Goal: Task Accomplishment & Management: Manage account settings

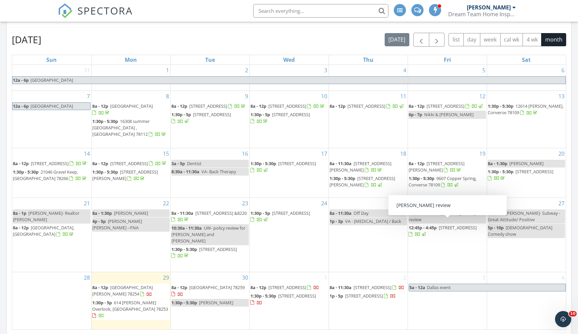
scroll to position [88, 0]
click at [439, 39] on span "button" at bounding box center [437, 39] width 8 height 8
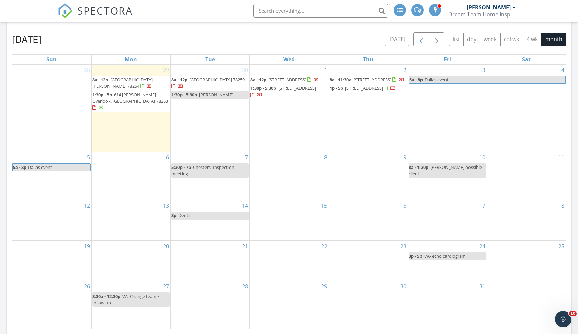
click at [420, 38] on span "button" at bounding box center [421, 39] width 8 height 8
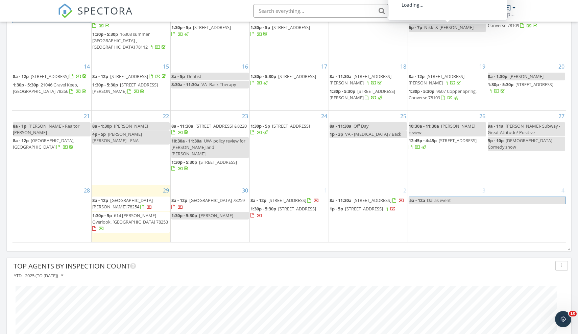
scroll to position [185, 0]
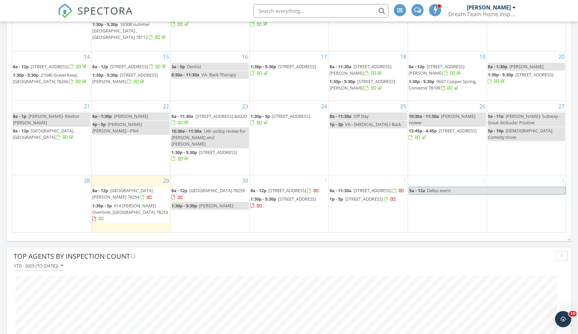
click at [376, 194] on span "[STREET_ADDRESS]" at bounding box center [373, 191] width 38 height 6
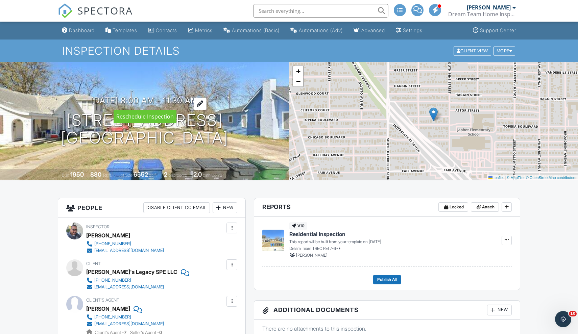
click at [196, 100] on h3 "10/02/2025 8:00 am - 11:30 am" at bounding box center [144, 100] width 107 height 9
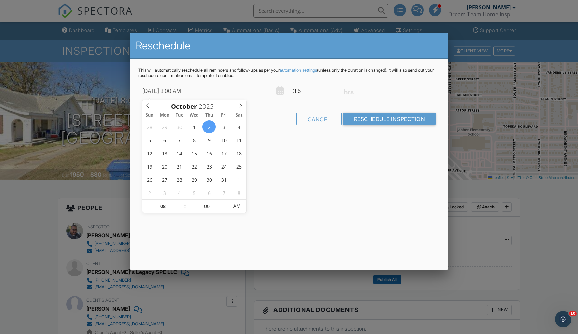
click at [520, 237] on div at bounding box center [289, 175] width 578 height 418
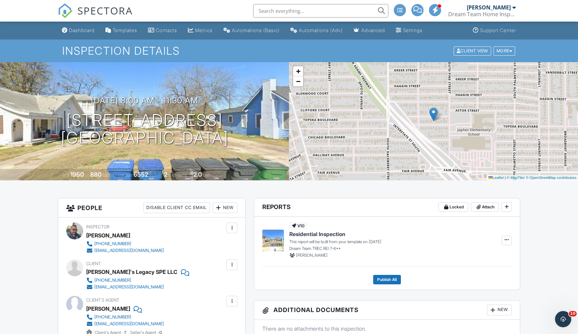
click at [111, 9] on span "SPECTORA" at bounding box center [104, 10] width 55 height 14
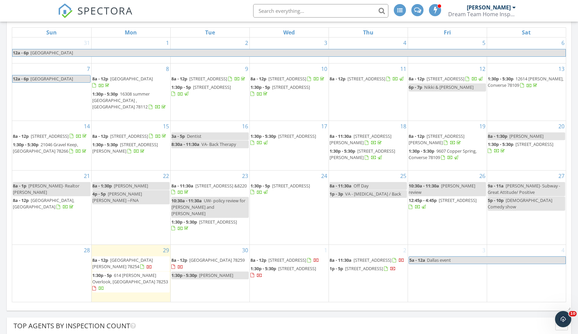
scroll to position [90, 0]
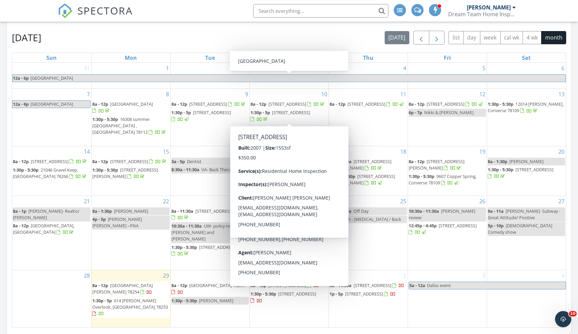
click at [440, 39] on span "button" at bounding box center [437, 38] width 8 height 8
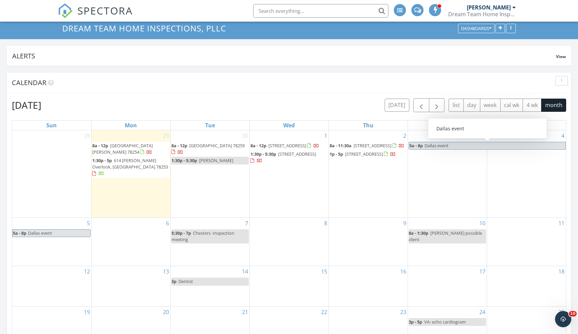
scroll to position [21, 0]
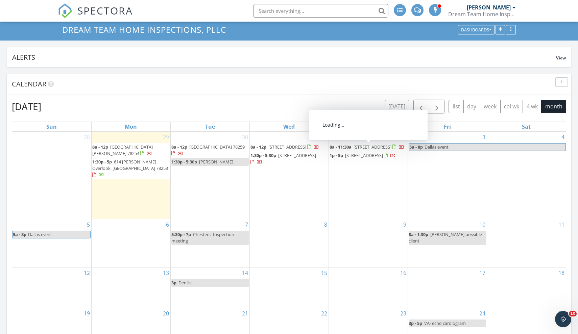
click at [363, 146] on span "[STREET_ADDRESS]" at bounding box center [373, 147] width 38 height 6
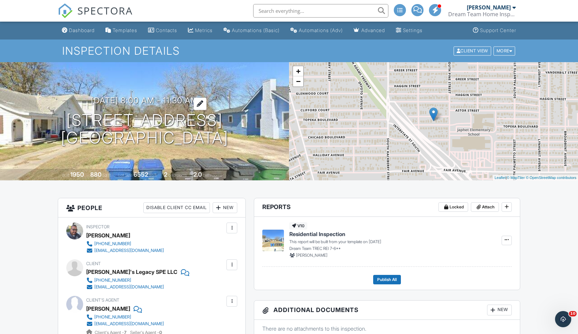
click at [176, 100] on h3 "10/02/2025 8:00 am - 11:30 am" at bounding box center [144, 100] width 107 height 9
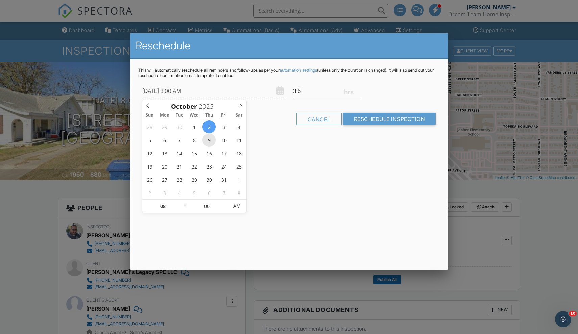
type input "10/09/2025 8:00 AM"
click at [373, 119] on input "Reschedule Inspection" at bounding box center [389, 119] width 93 height 12
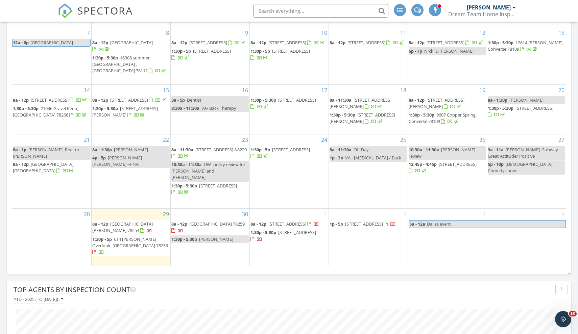
scroll to position [151, 0]
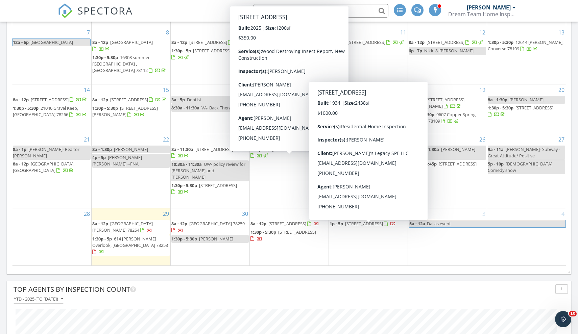
click at [356, 225] on span "519 Topeka Blvd, San Antonio 78210" at bounding box center [364, 224] width 38 height 6
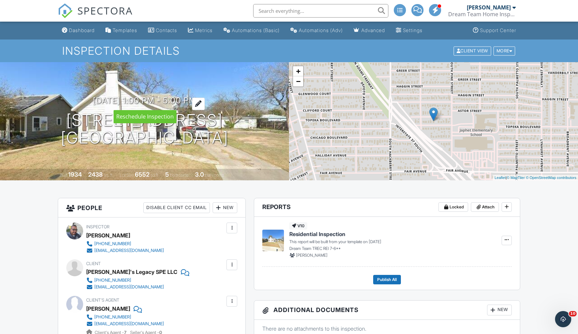
click at [205, 105] on div at bounding box center [198, 104] width 13 height 13
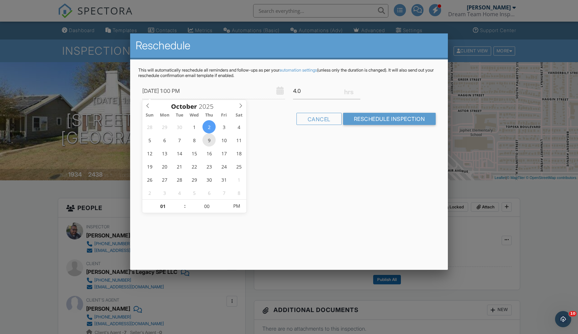
type input "[DATE] 1:00 PM"
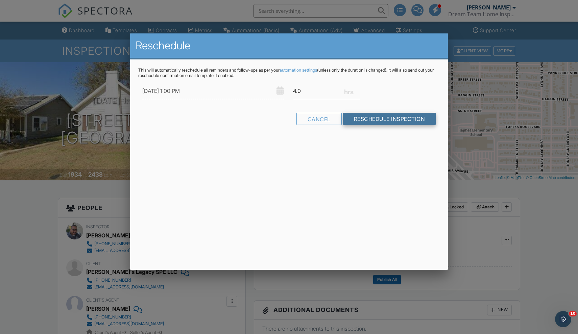
click at [387, 120] on input "Reschedule Inspection" at bounding box center [389, 119] width 93 height 12
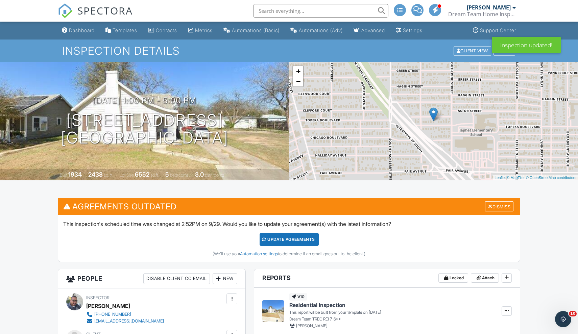
click at [286, 240] on div "Update Agreements" at bounding box center [289, 239] width 59 height 13
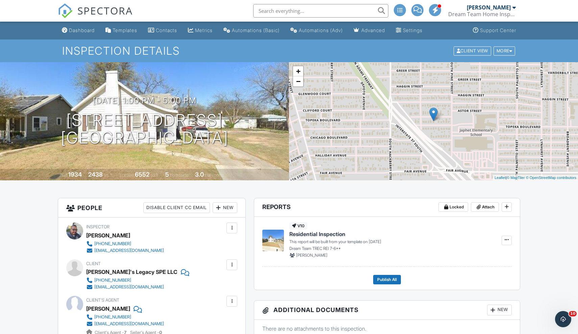
click at [93, 10] on span "SPECTORA" at bounding box center [104, 10] width 55 height 14
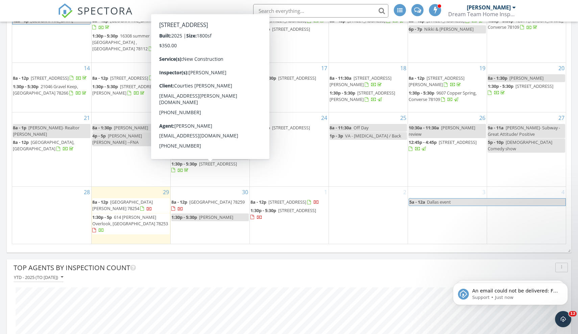
scroll to position [174, 0]
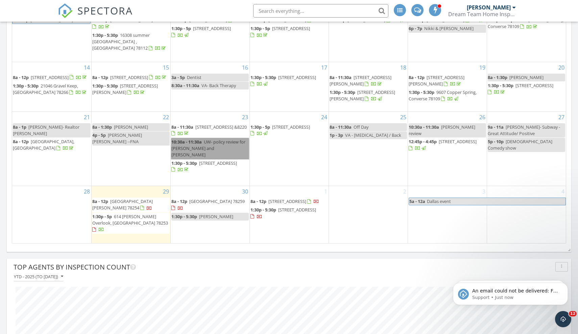
click at [211, 154] on link "10:30a - 11:30a UW- policy review for [PERSON_NAME] and [PERSON_NAME]" at bounding box center [209, 148] width 77 height 21
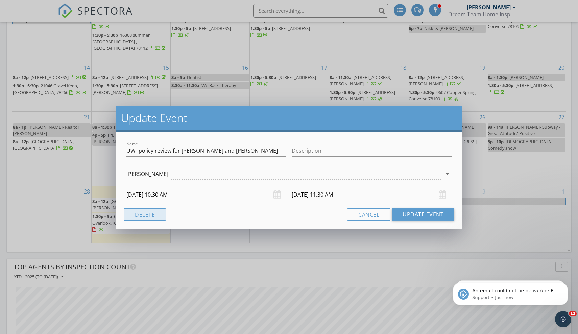
click at [149, 213] on button "Delete" at bounding box center [145, 215] width 42 height 12
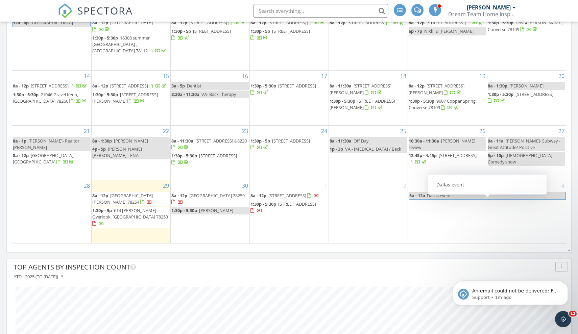
click at [346, 201] on div "2" at bounding box center [368, 212] width 79 height 63
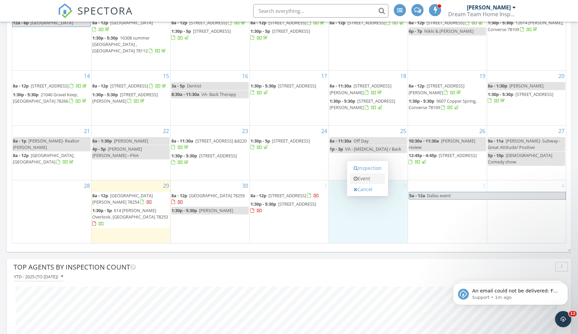
click at [368, 179] on link "Event" at bounding box center [367, 178] width 35 height 11
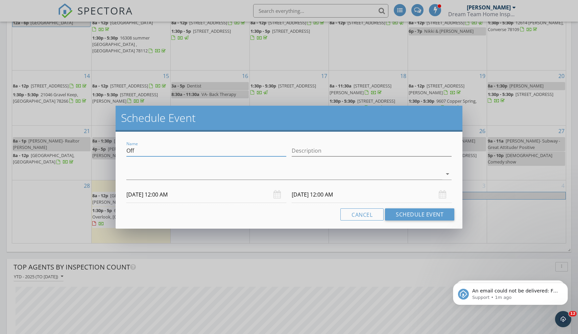
click at [235, 152] on input "Off" at bounding box center [206, 150] width 160 height 11
type input "O"
type input "[PERSON_NAME]"
click at [291, 174] on div at bounding box center [284, 174] width 316 height 11
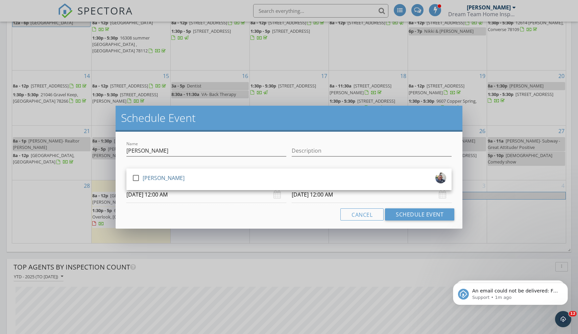
click at [291, 174] on div "check_box_outline_blank [PERSON_NAME]" at bounding box center [289, 180] width 314 height 14
click at [207, 195] on input "[DATE] 12:00 AM" at bounding box center [206, 195] width 160 height 17
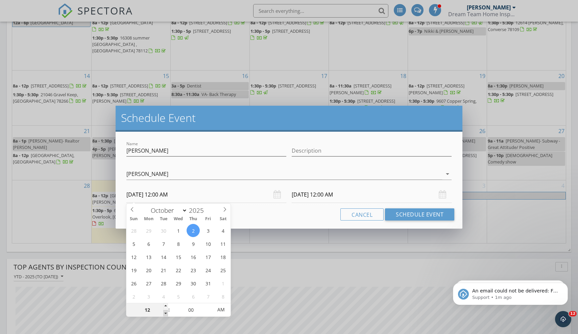
type input "11"
type input "[DATE] 11:00 PM"
click at [165, 311] on span at bounding box center [165, 313] width 5 height 7
type input "10"
type input "[DATE] 10:00 PM"
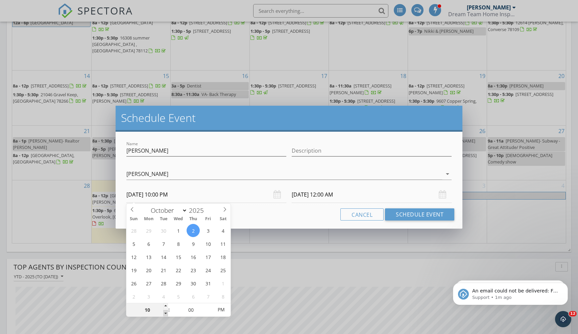
click at [165, 311] on span at bounding box center [165, 313] width 5 height 7
type input "09"
type input "[DATE] 9:00 PM"
click at [165, 311] on span at bounding box center [165, 313] width 5 height 7
type input "08"
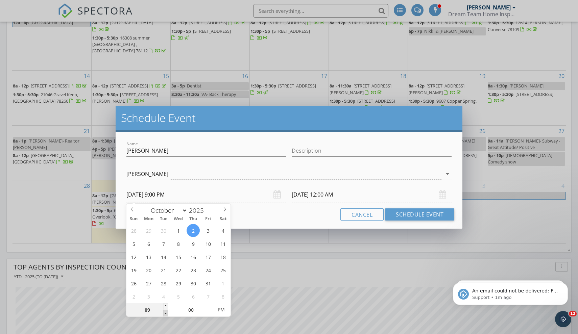
type input "[DATE] 8:00 PM"
click at [165, 311] on span at bounding box center [165, 313] width 5 height 7
type input "[DATE] 8:00 PM"
type input "[DATE] 8:00 AM"
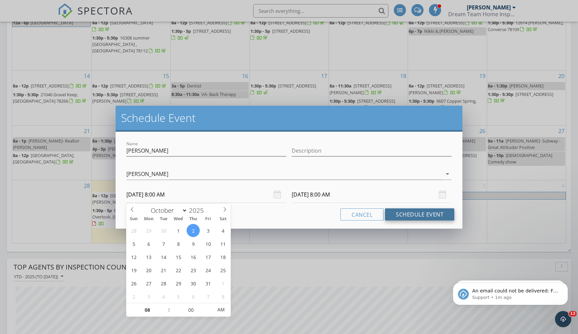
click at [403, 215] on button "Schedule Event" at bounding box center [419, 215] width 69 height 12
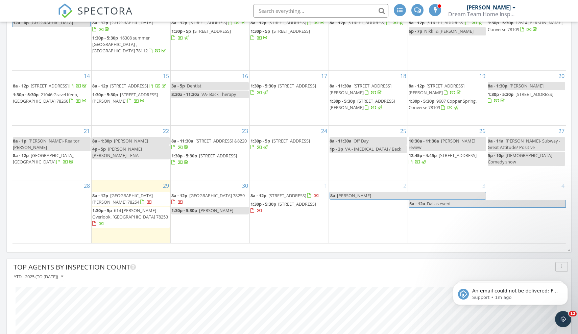
click at [412, 199] on span "[PERSON_NAME]" at bounding box center [411, 195] width 149 height 7
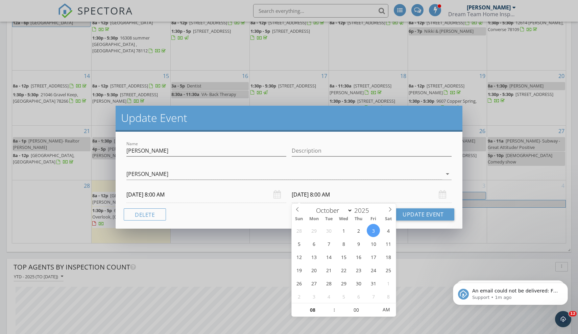
click at [336, 195] on input "[DATE] 8:00 AM" at bounding box center [372, 195] width 160 height 17
type input "[DATE] 8:00 AM"
click at [412, 213] on button "Update Event" at bounding box center [423, 215] width 63 height 12
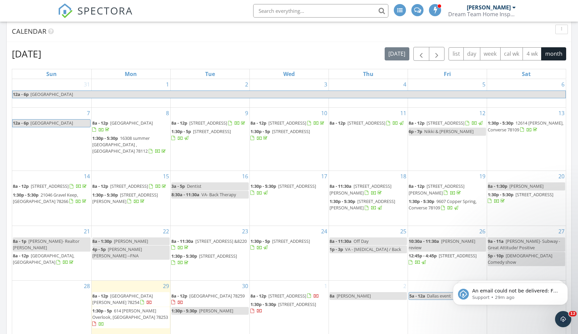
scroll to position [56, 0]
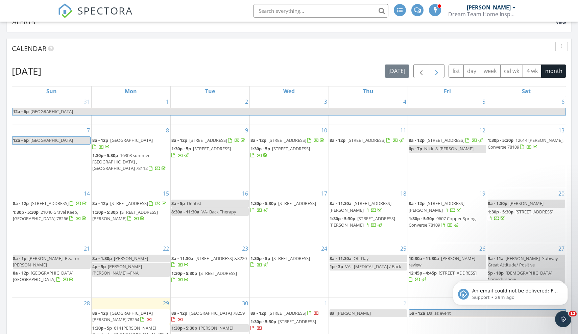
click at [438, 71] on span "button" at bounding box center [437, 71] width 8 height 8
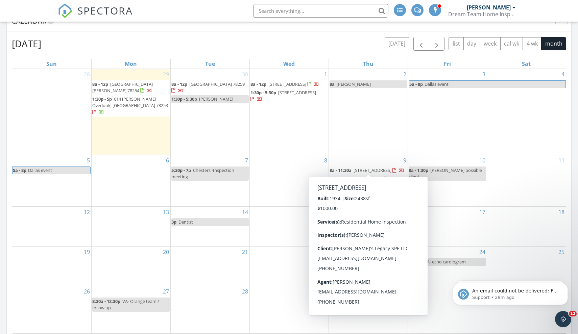
scroll to position [109, 0]
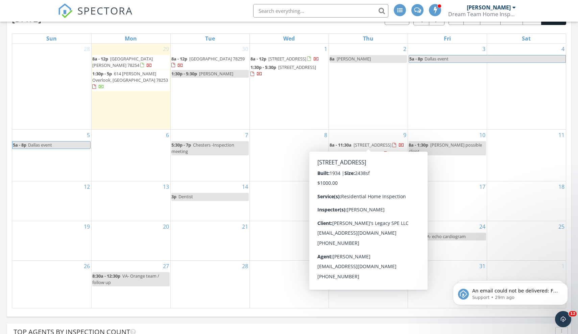
click at [441, 247] on div "24 3p - 5p VA- echo cardiogram" at bounding box center [447, 240] width 79 height 39
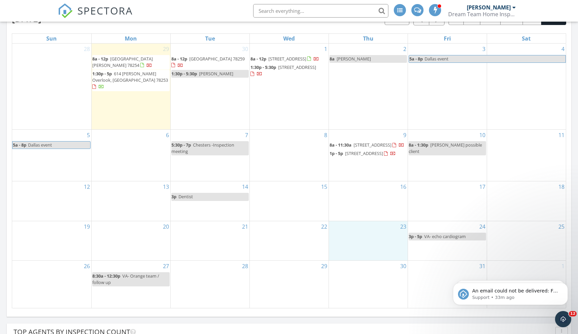
click at [378, 236] on div "23" at bounding box center [368, 240] width 79 height 39
click at [366, 219] on link "Event" at bounding box center [367, 218] width 35 height 11
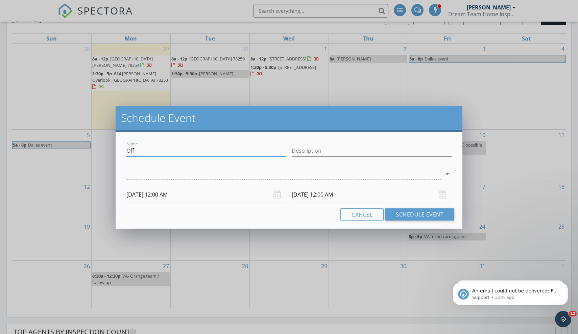
click at [174, 151] on input "Off" at bounding box center [206, 150] width 160 height 11
type input "O"
type input "[PERSON_NAME]"
click at [170, 170] on div at bounding box center [284, 174] width 316 height 11
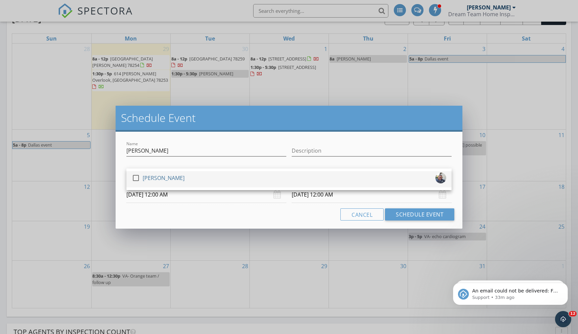
click at [168, 175] on div "[PERSON_NAME]" at bounding box center [164, 178] width 42 height 11
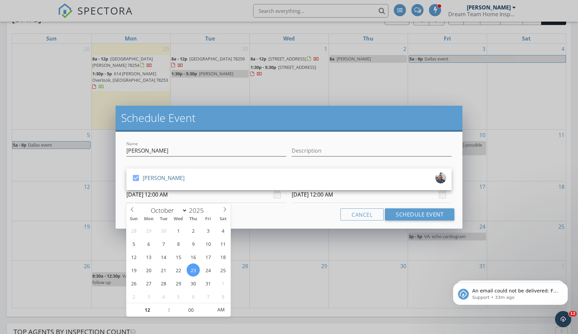
click at [170, 194] on input "[DATE] 12:00 AM" at bounding box center [206, 195] width 160 height 17
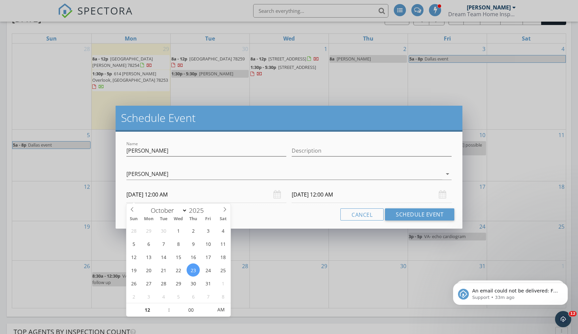
click at [332, 197] on input "[DATE] 12:00 AM" at bounding box center [372, 195] width 160 height 17
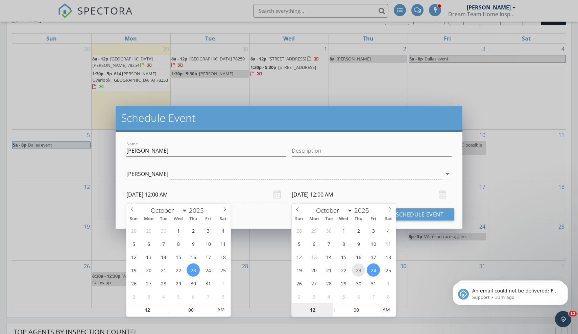
type input "[DATE] 12:00 AM"
click at [169, 198] on input "[DATE] 12:00 AM" at bounding box center [206, 195] width 160 height 17
type input "11"
type input "[DATE] 11:00 PM"
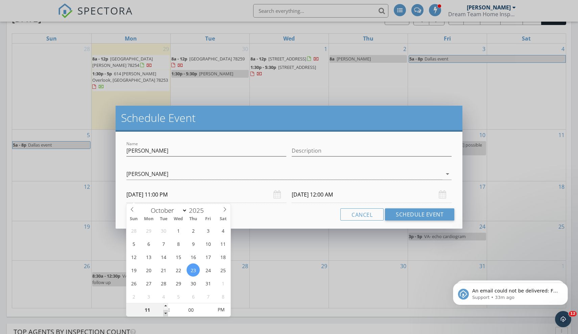
click at [166, 313] on span at bounding box center [165, 313] width 5 height 7
type input "10"
type input "[DATE] 10:00 PM"
click at [166, 313] on span at bounding box center [165, 313] width 5 height 7
type input "09"
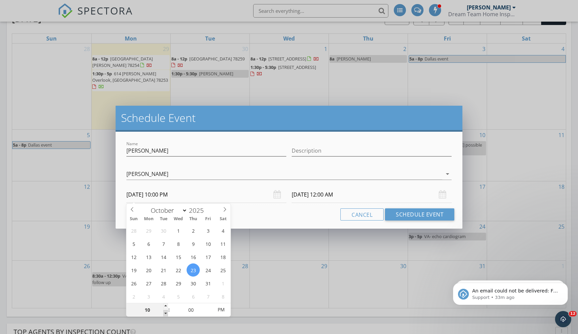
type input "[DATE] 9:00 PM"
click at [166, 313] on span at bounding box center [165, 313] width 5 height 7
type input "[DATE] 9:00 PM"
type input "08"
type input "[DATE] 8:00 PM"
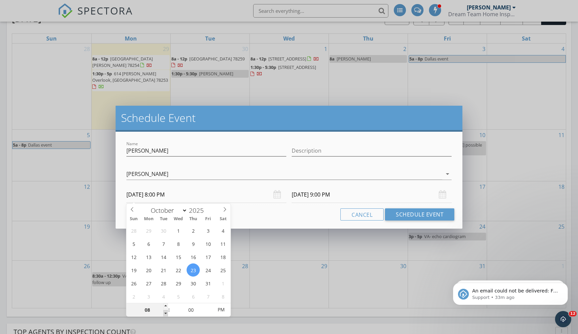
click at [166, 313] on span at bounding box center [165, 313] width 5 height 7
type input "[DATE] 8:00 PM"
type input "[DATE] 8:00 AM"
click at [318, 196] on input "[DATE] 8:00 AM" at bounding box center [372, 195] width 160 height 17
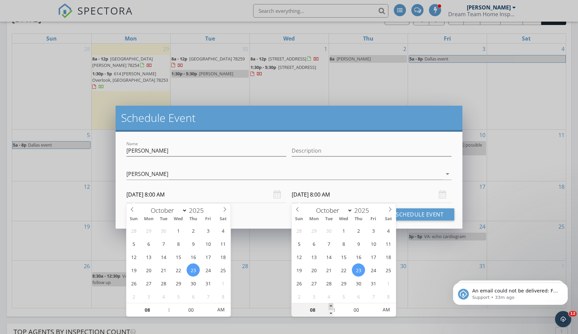
type input "09"
type input "[DATE] 9:00 AM"
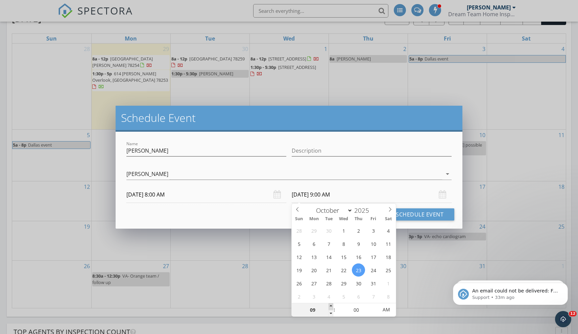
click at [331, 305] on span at bounding box center [331, 307] width 5 height 7
type input "10"
type input "[DATE] 10:00 AM"
click at [331, 305] on span at bounding box center [331, 307] width 5 height 7
type input "11"
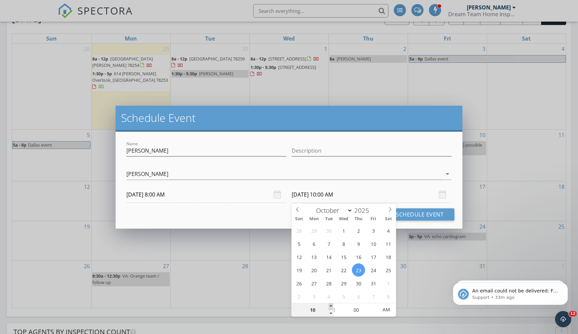
type input "[DATE] 11:00 AM"
click at [331, 305] on span at bounding box center [331, 307] width 5 height 7
type input "12"
type input "[DATE] 12:00 PM"
click at [331, 305] on span at bounding box center [331, 307] width 5 height 7
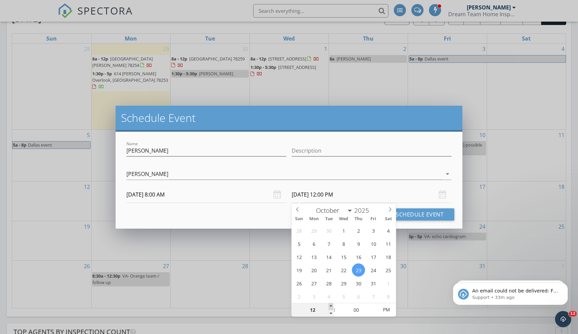
type input "01"
type input "[DATE] 1:00 PM"
click at [331, 305] on span at bounding box center [331, 307] width 5 height 7
type input "05"
type input "[DATE] 1:05 PM"
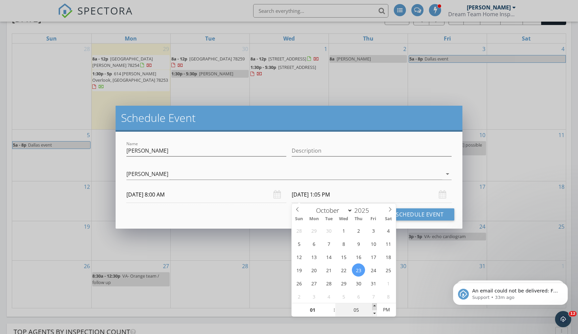
click at [374, 307] on span at bounding box center [374, 307] width 5 height 7
type input "10"
type input "[DATE] 1:10 PM"
click at [374, 307] on span at bounding box center [374, 307] width 5 height 7
type input "15"
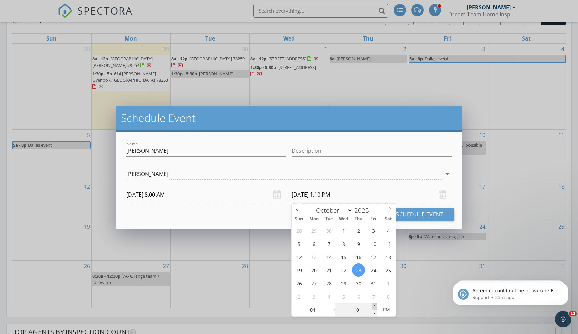
type input "[DATE] 1:15 PM"
click at [374, 307] on span at bounding box center [374, 307] width 5 height 7
type input "20"
type input "[DATE] 1:20 PM"
click at [374, 307] on span at bounding box center [374, 307] width 5 height 7
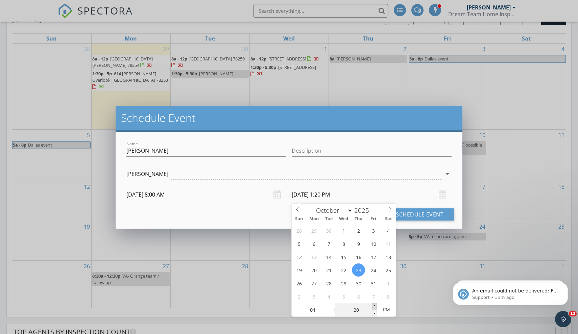
type input "25"
type input "[DATE] 1:25 PM"
click at [374, 307] on span at bounding box center [374, 307] width 5 height 7
type input "30"
type input "[DATE] 1:30 PM"
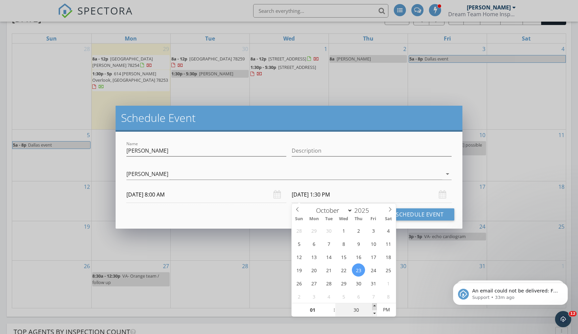
click at [374, 307] on span at bounding box center [374, 307] width 5 height 7
click at [422, 214] on button "Schedule Event" at bounding box center [419, 215] width 69 height 12
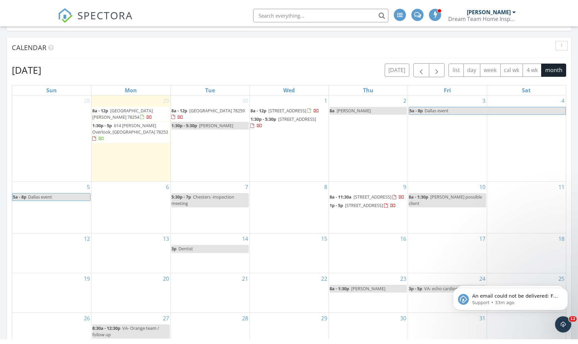
scroll to position [62, 0]
